Goal: Find contact information: Find contact information

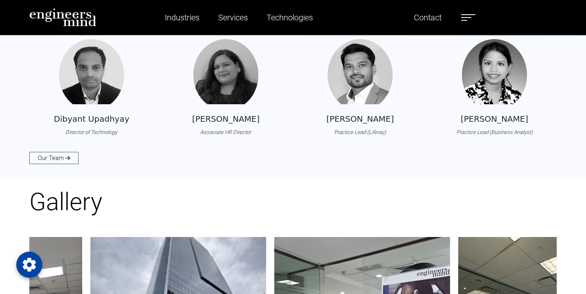
scroll to position [900, 0]
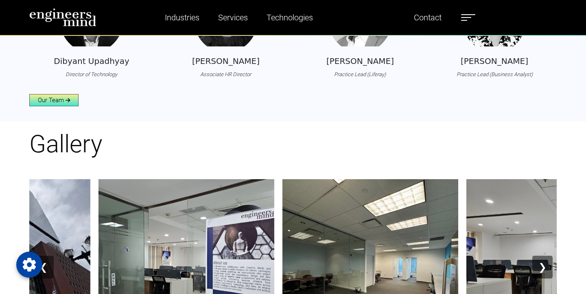
click at [69, 95] on link "Our Team" at bounding box center [53, 100] width 49 height 12
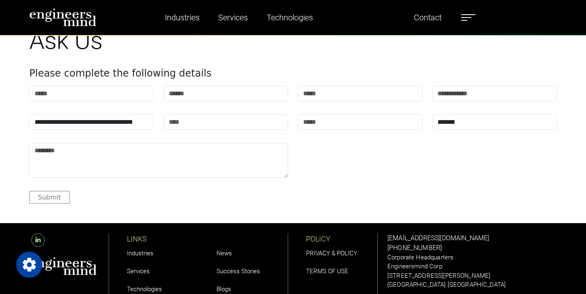
scroll to position [2767, 0]
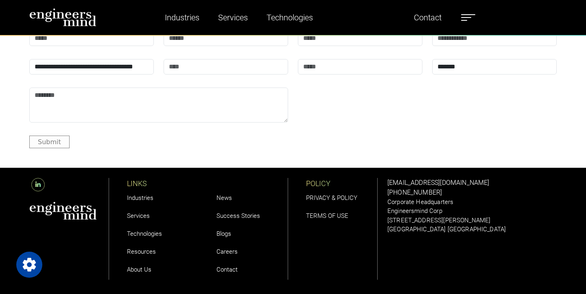
click at [228, 266] on link "Contact" at bounding box center [227, 269] width 21 height 7
click at [227, 266] on link "Contact" at bounding box center [227, 269] width 21 height 7
